Goal: Task Accomplishment & Management: Manage account settings

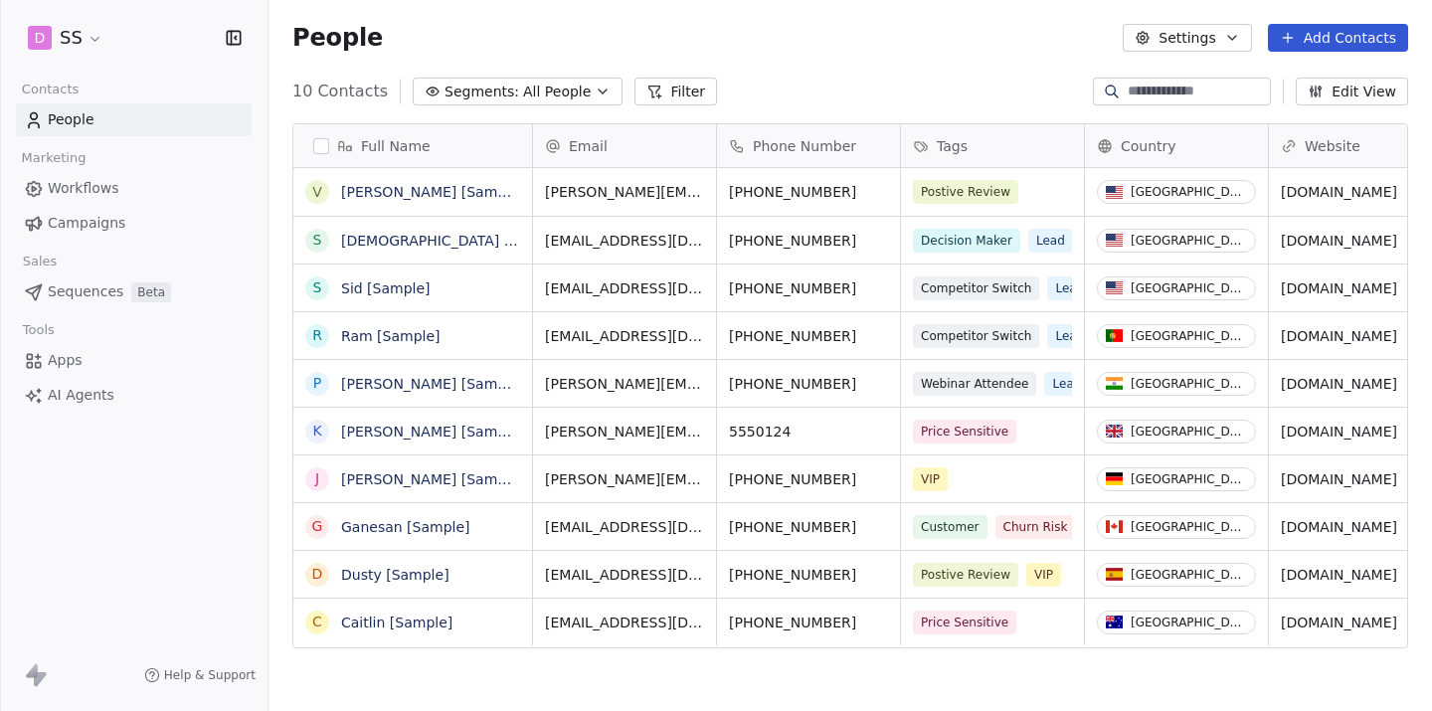
scroll to position [625, 1163]
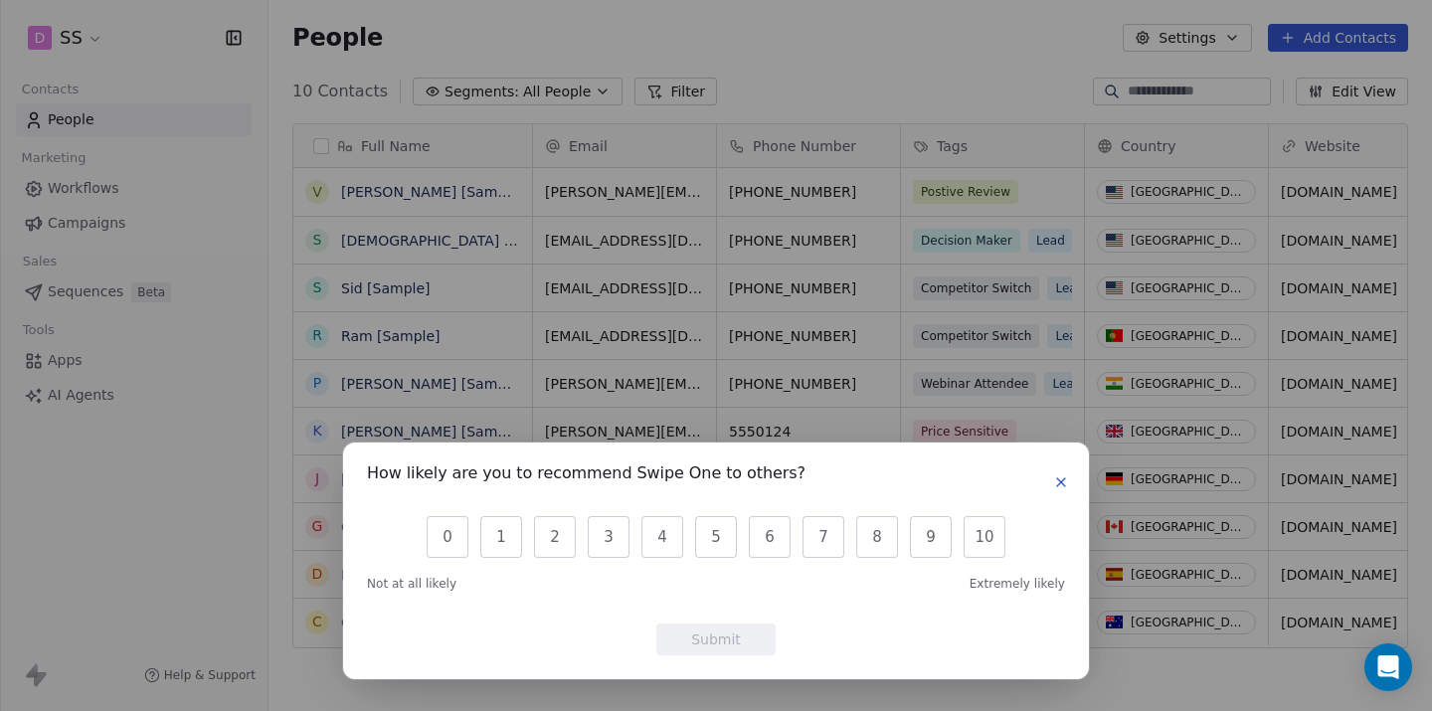
click at [1063, 477] on icon "button" at bounding box center [1061, 482] width 16 height 16
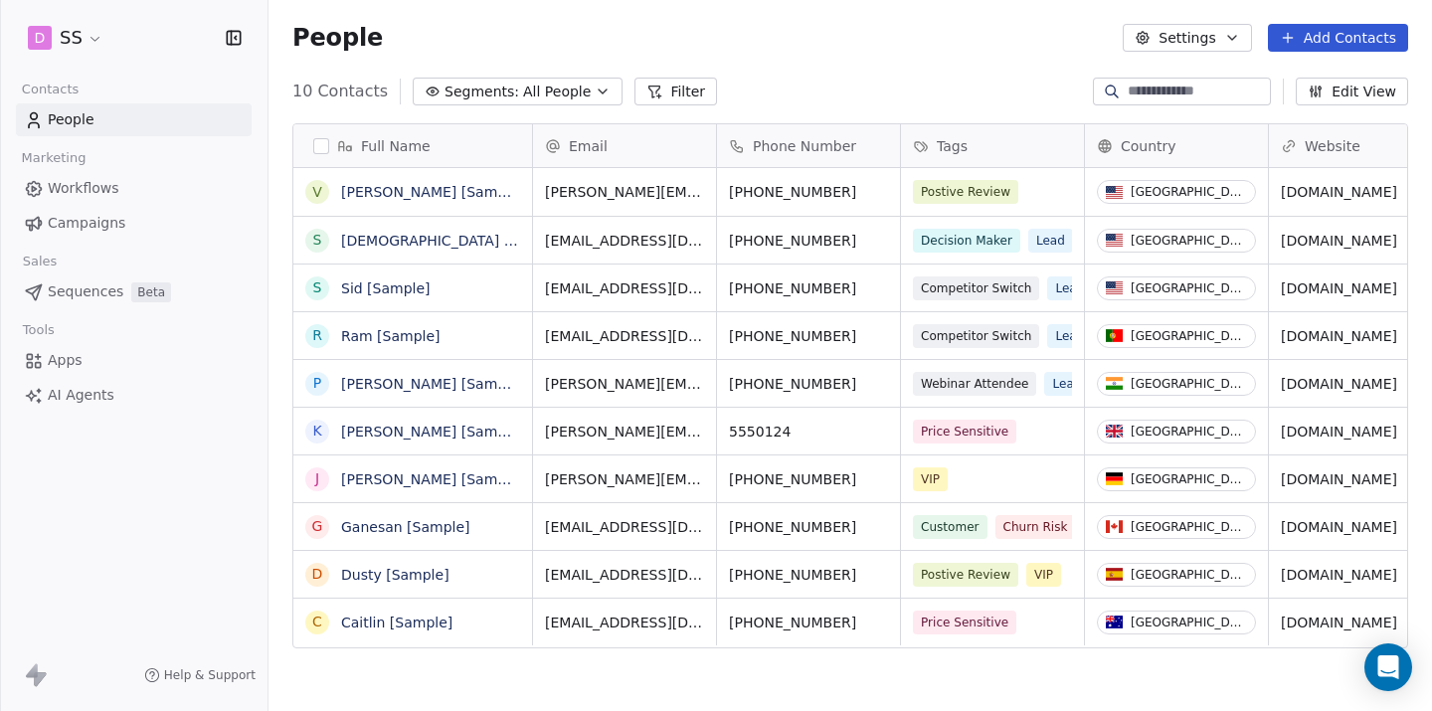
click at [39, 40] on html "D SS Contacts People Marketing Workflows Campaigns Sales Sequences Beta Tools A…" at bounding box center [716, 355] width 1432 height 711
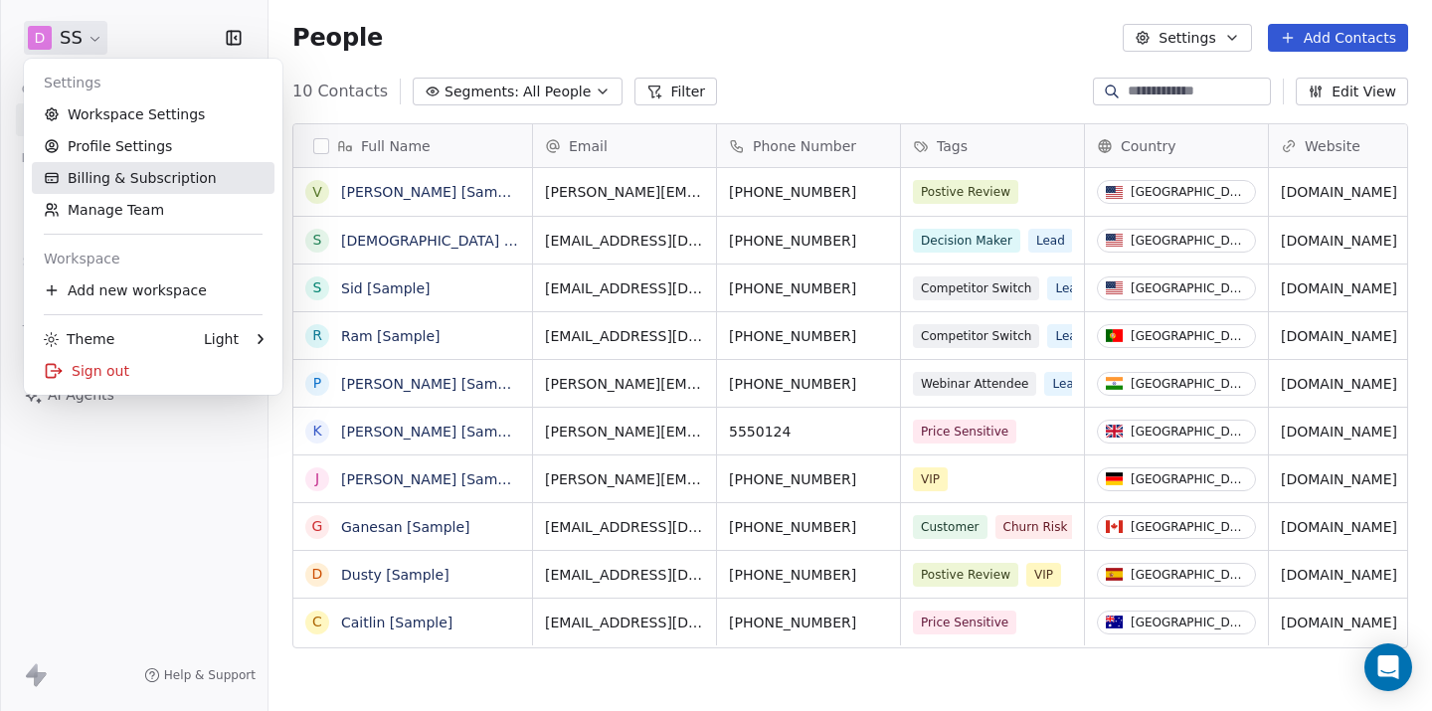
click at [78, 178] on link "Billing & Subscription" at bounding box center [153, 178] width 243 height 32
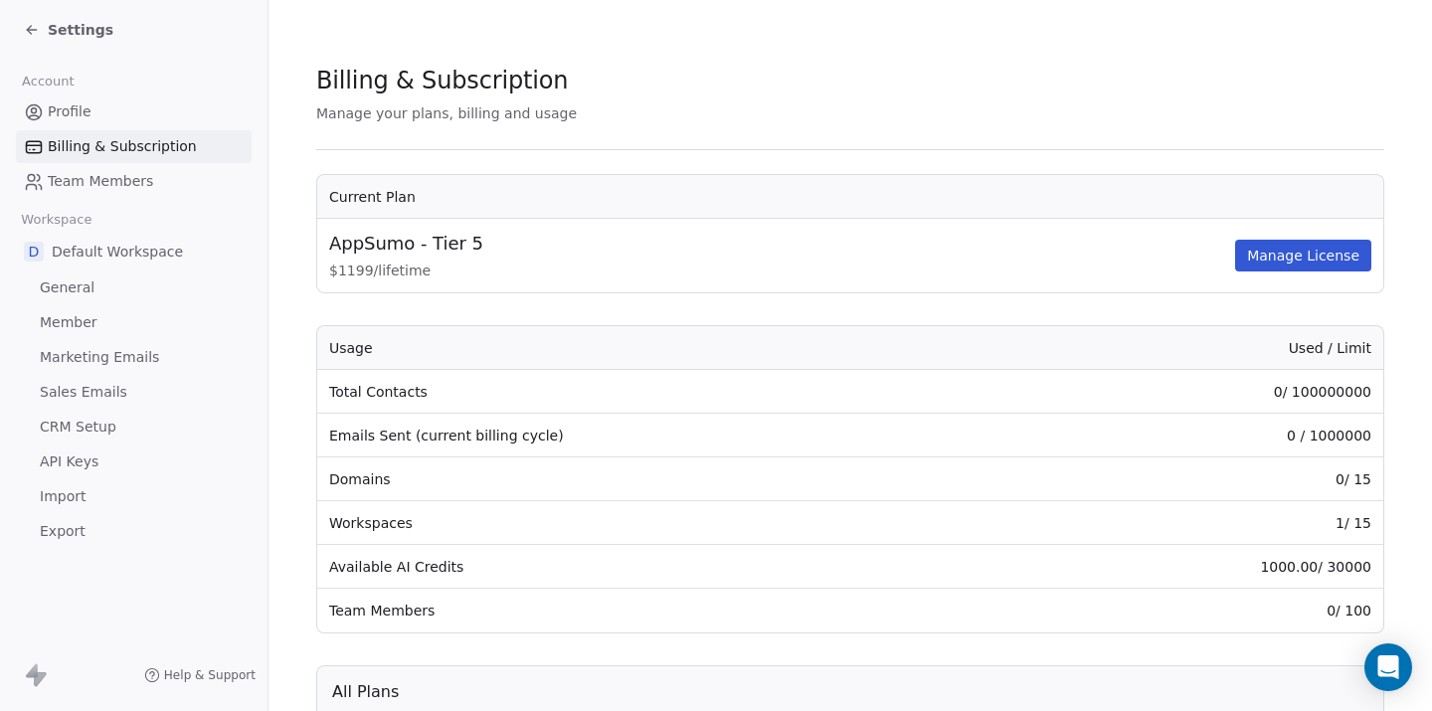
click at [65, 22] on span "Settings" at bounding box center [81, 30] width 66 height 20
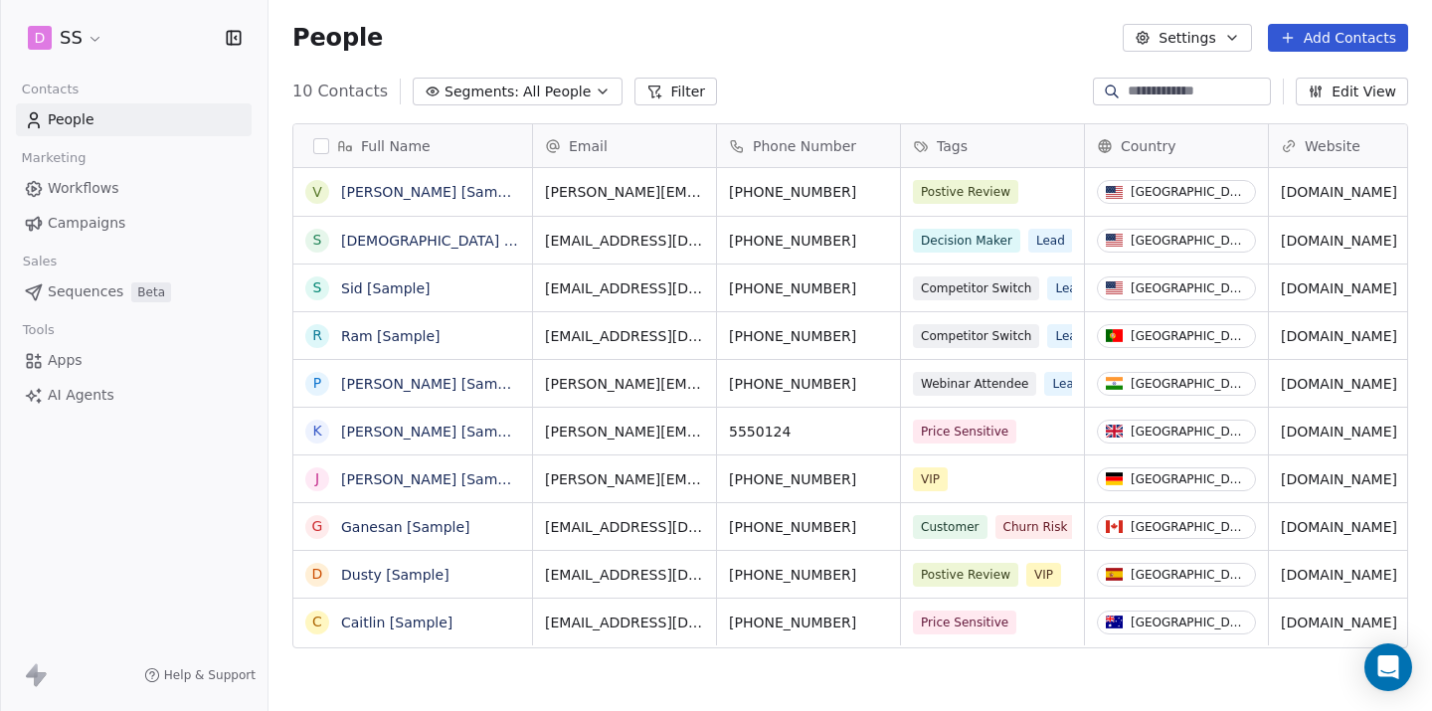
scroll to position [625, 1163]
click at [75, 122] on span "People" at bounding box center [71, 119] width 47 height 21
